Goal: Task Accomplishment & Management: Use online tool/utility

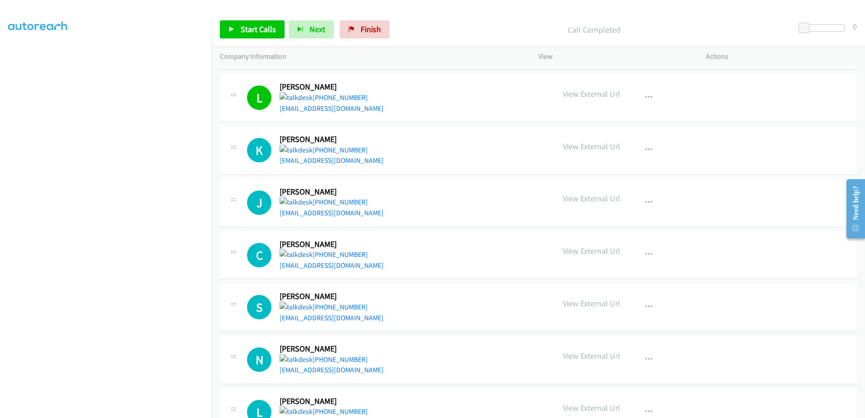
scroll to position [2138, 0]
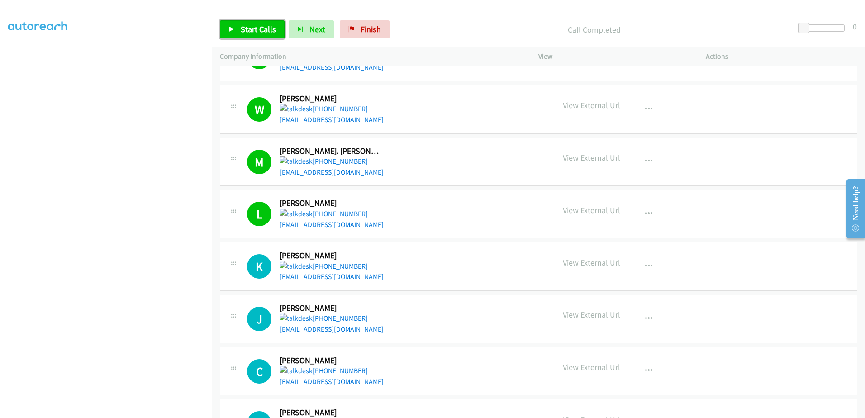
click at [247, 24] on span "Start Calls" at bounding box center [258, 29] width 35 height 10
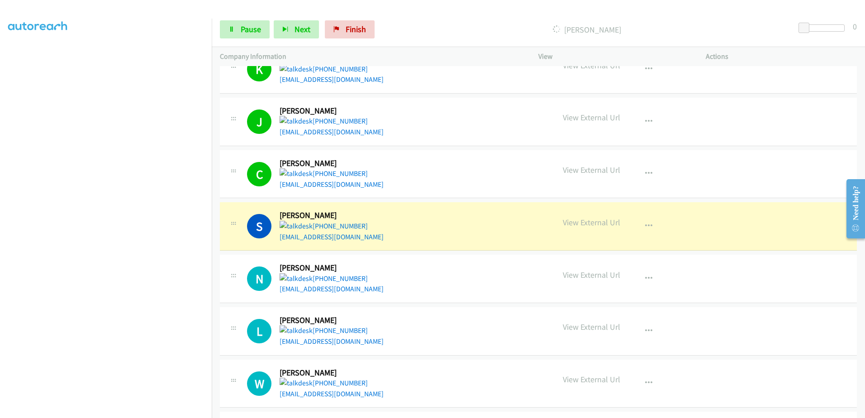
scroll to position [2364, 0]
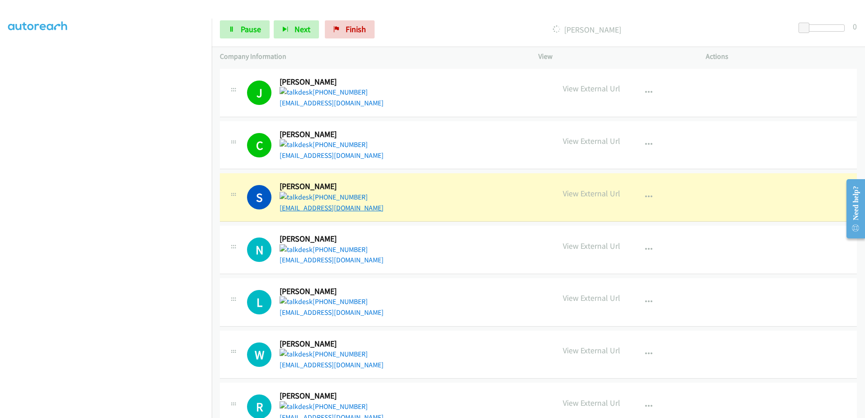
drag, startPoint x: 342, startPoint y: 212, endPoint x: 344, endPoint y: 206, distance: 6.6
click at [245, 37] on link "Pause" at bounding box center [245, 29] width 50 height 18
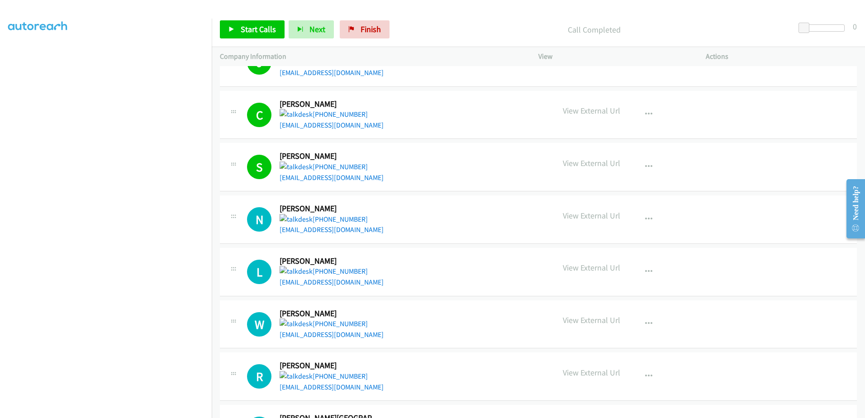
scroll to position [2409, 0]
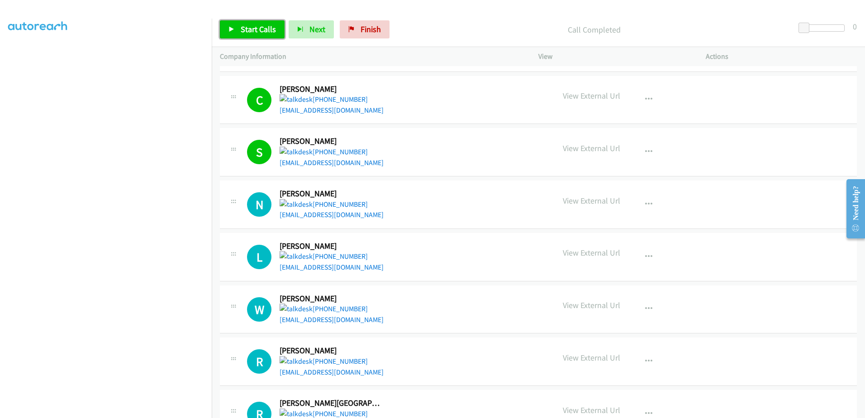
drag, startPoint x: 246, startPoint y: 29, endPoint x: 251, endPoint y: 34, distance: 7.4
click at [246, 29] on span "Start Calls" at bounding box center [258, 29] width 35 height 10
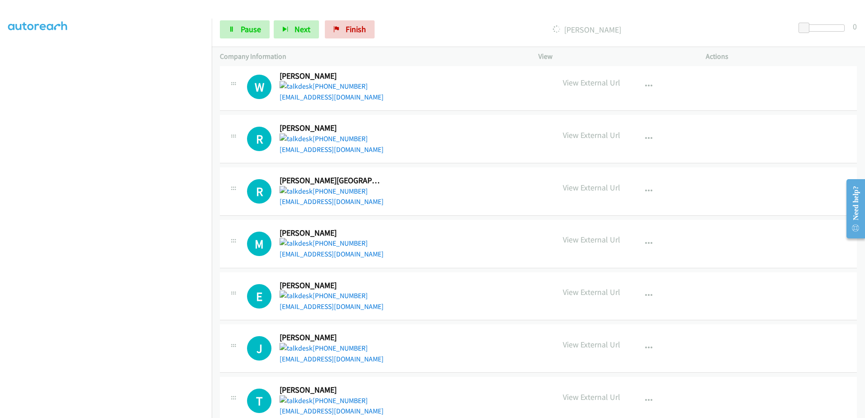
scroll to position [2636, 0]
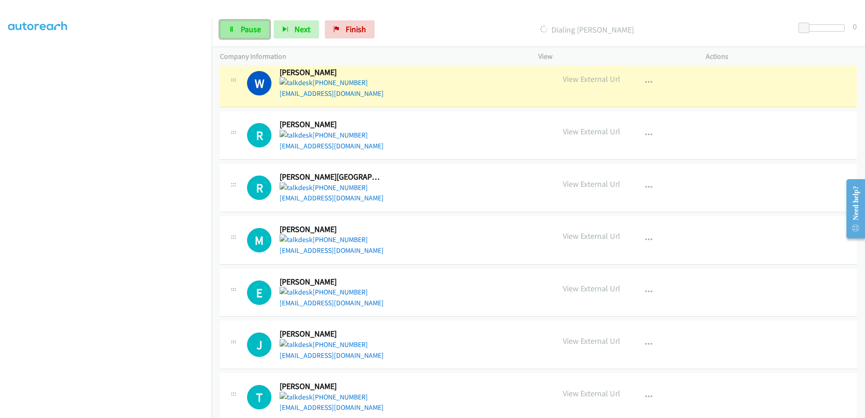
click at [248, 27] on span "Pause" at bounding box center [251, 29] width 20 height 10
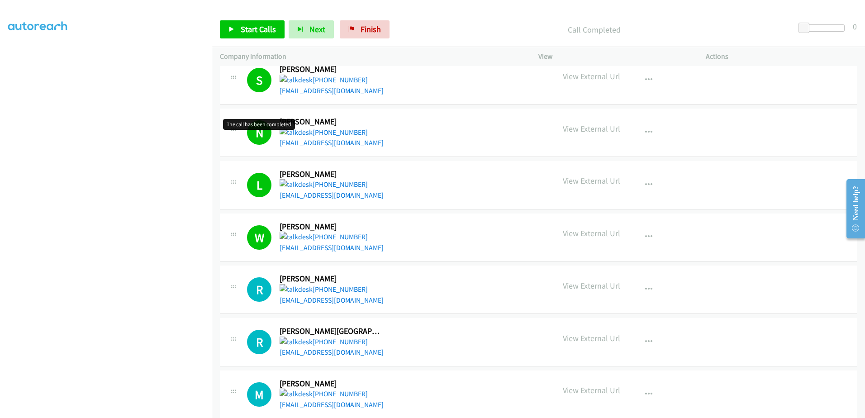
scroll to position [2455, 0]
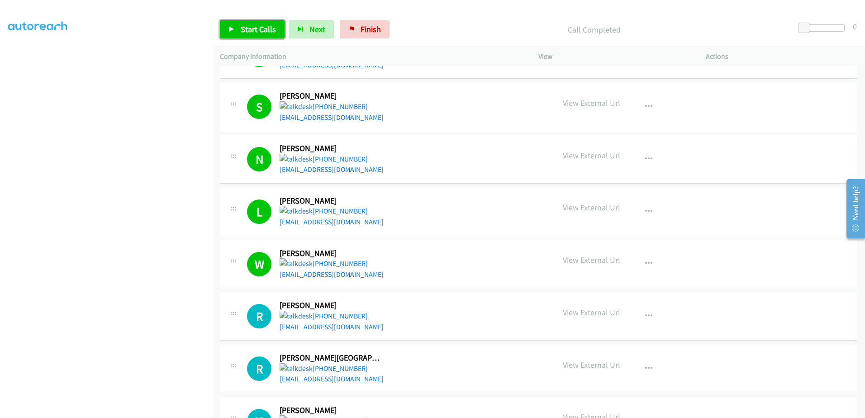
click at [245, 33] on span "Start Calls" at bounding box center [258, 29] width 35 height 10
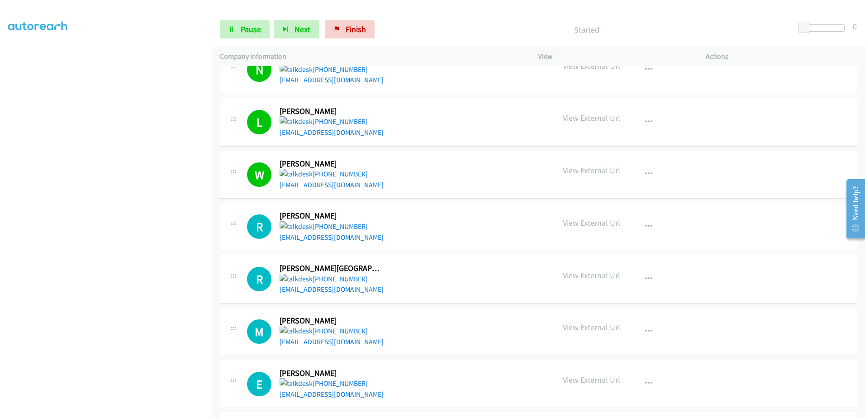
scroll to position [2545, 0]
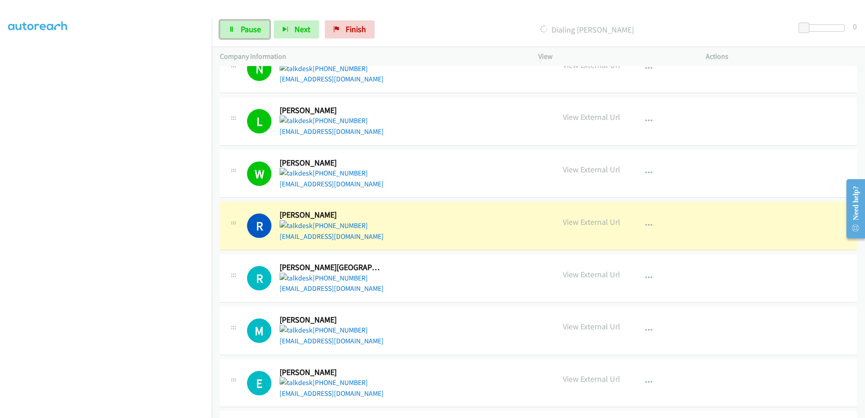
drag, startPoint x: 256, startPoint y: 26, endPoint x: 219, endPoint y: 0, distance: 44.7
click at [255, 26] on span "Pause" at bounding box center [251, 29] width 20 height 10
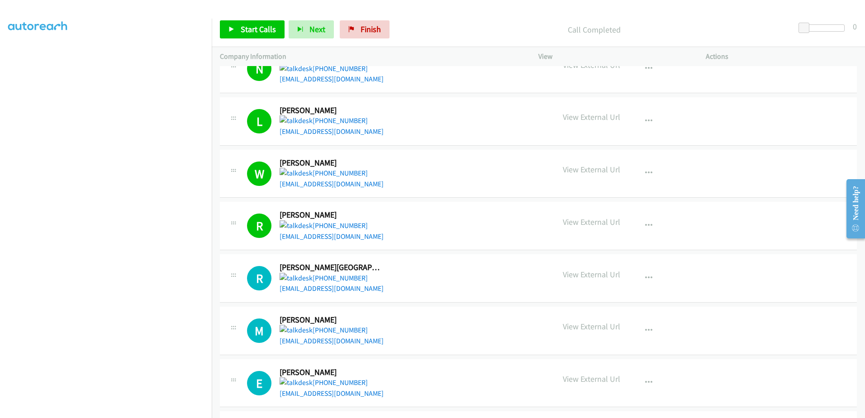
click at [256, 17] on div "Start Calls Pause Next Finish Call Completed 0" at bounding box center [538, 29] width 653 height 35
click at [249, 33] on span "Start Calls" at bounding box center [258, 29] width 35 height 10
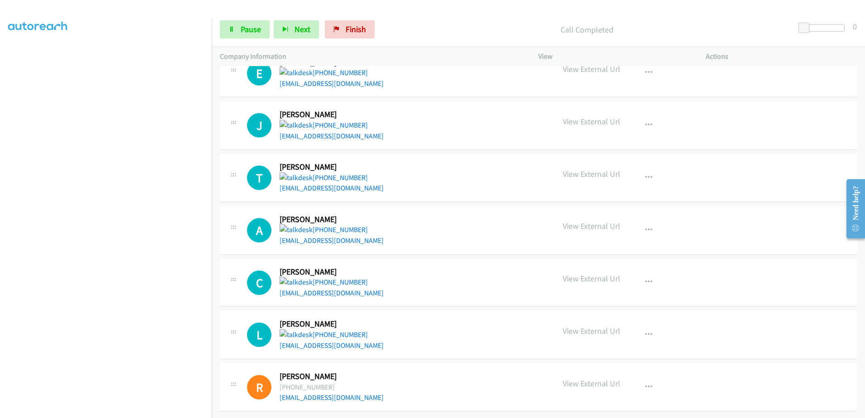
scroll to position [2726, 0]
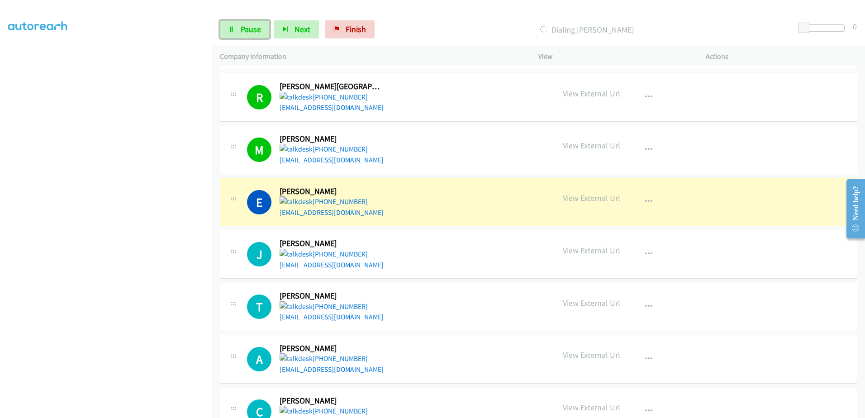
drag, startPoint x: 237, startPoint y: 24, endPoint x: 270, endPoint y: 27, distance: 33.7
click at [237, 24] on link "Pause" at bounding box center [245, 29] width 50 height 18
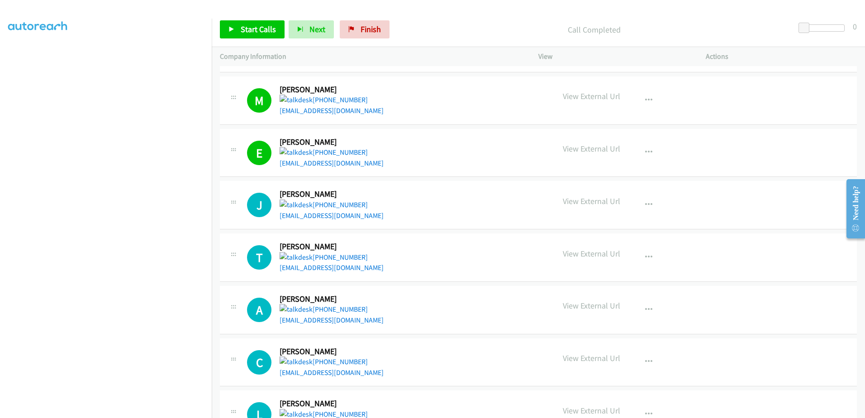
scroll to position [2862, 0]
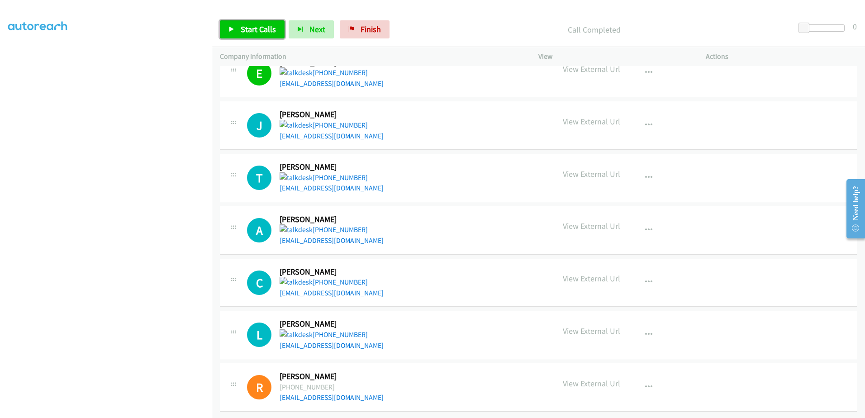
click at [278, 29] on link "Start Calls" at bounding box center [252, 29] width 65 height 18
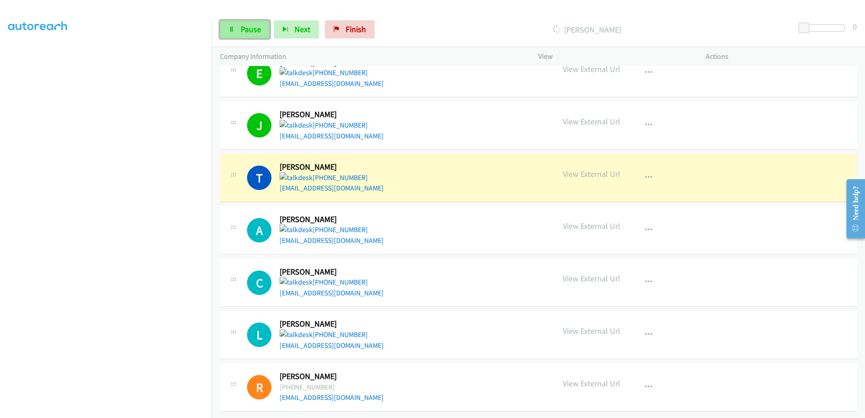
click at [228, 27] on link "Pause" at bounding box center [245, 29] width 50 height 18
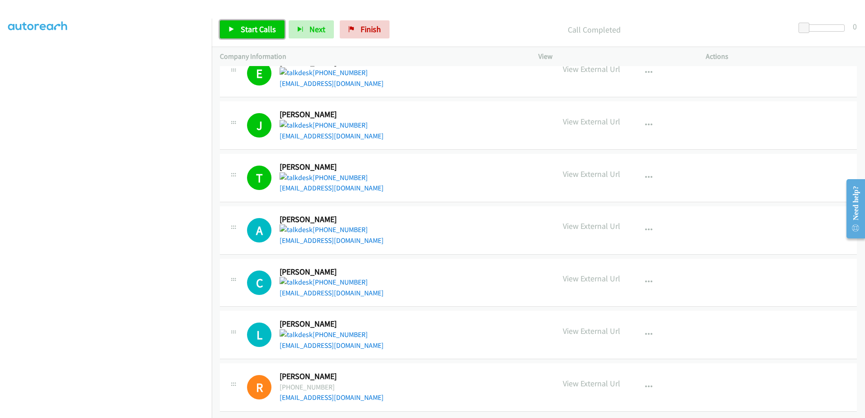
click at [256, 32] on span "Start Calls" at bounding box center [258, 29] width 35 height 10
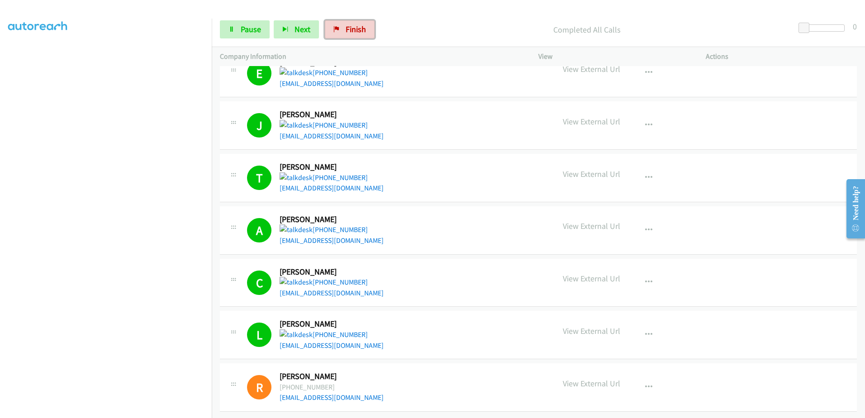
drag, startPoint x: 351, startPoint y: 33, endPoint x: 464, endPoint y: 27, distance: 112.8
click at [350, 33] on span "Finish" at bounding box center [356, 29] width 20 height 10
